Goal: Information Seeking & Learning: Learn about a topic

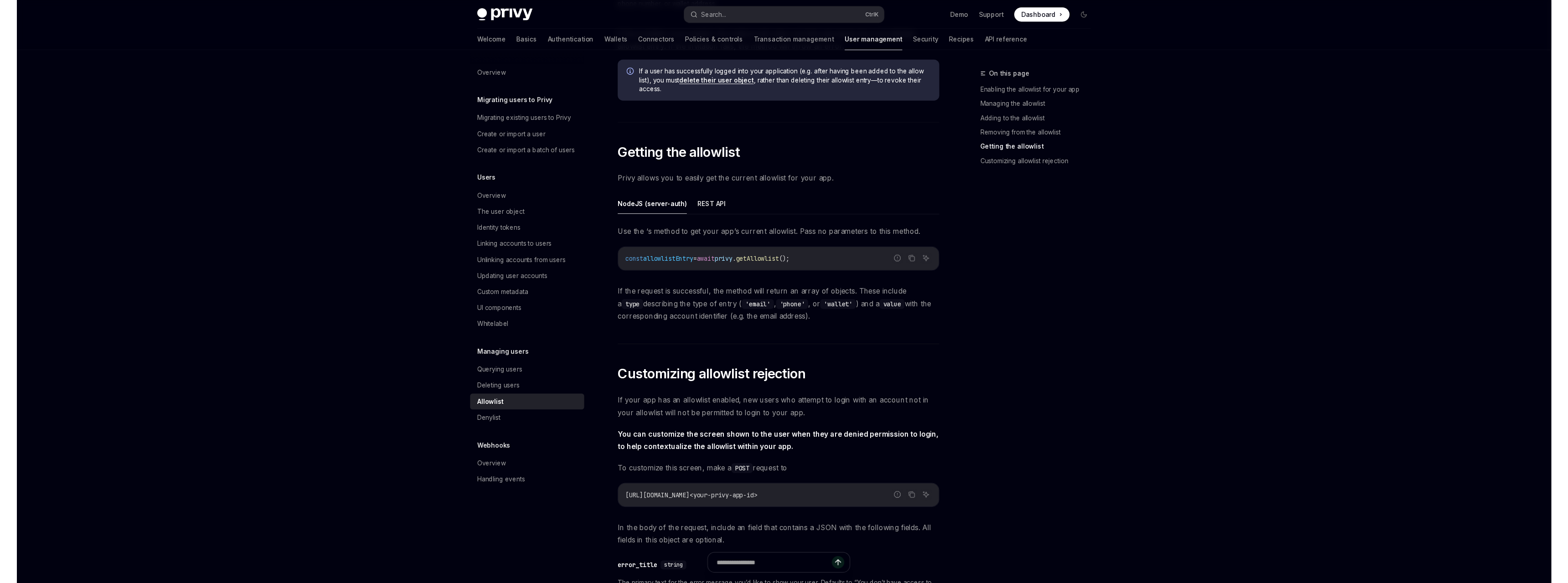
scroll to position [1449, 0]
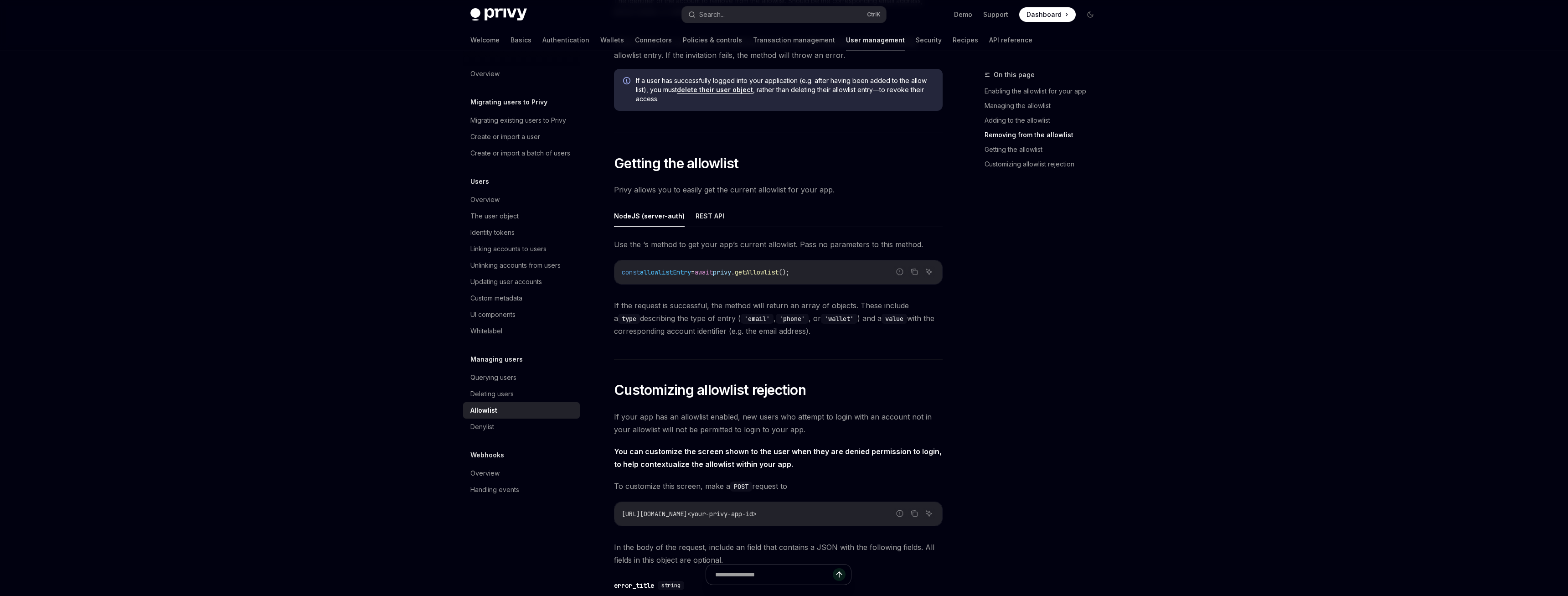
type textarea "*"
